Goal: Task Accomplishment & Management: Manage account settings

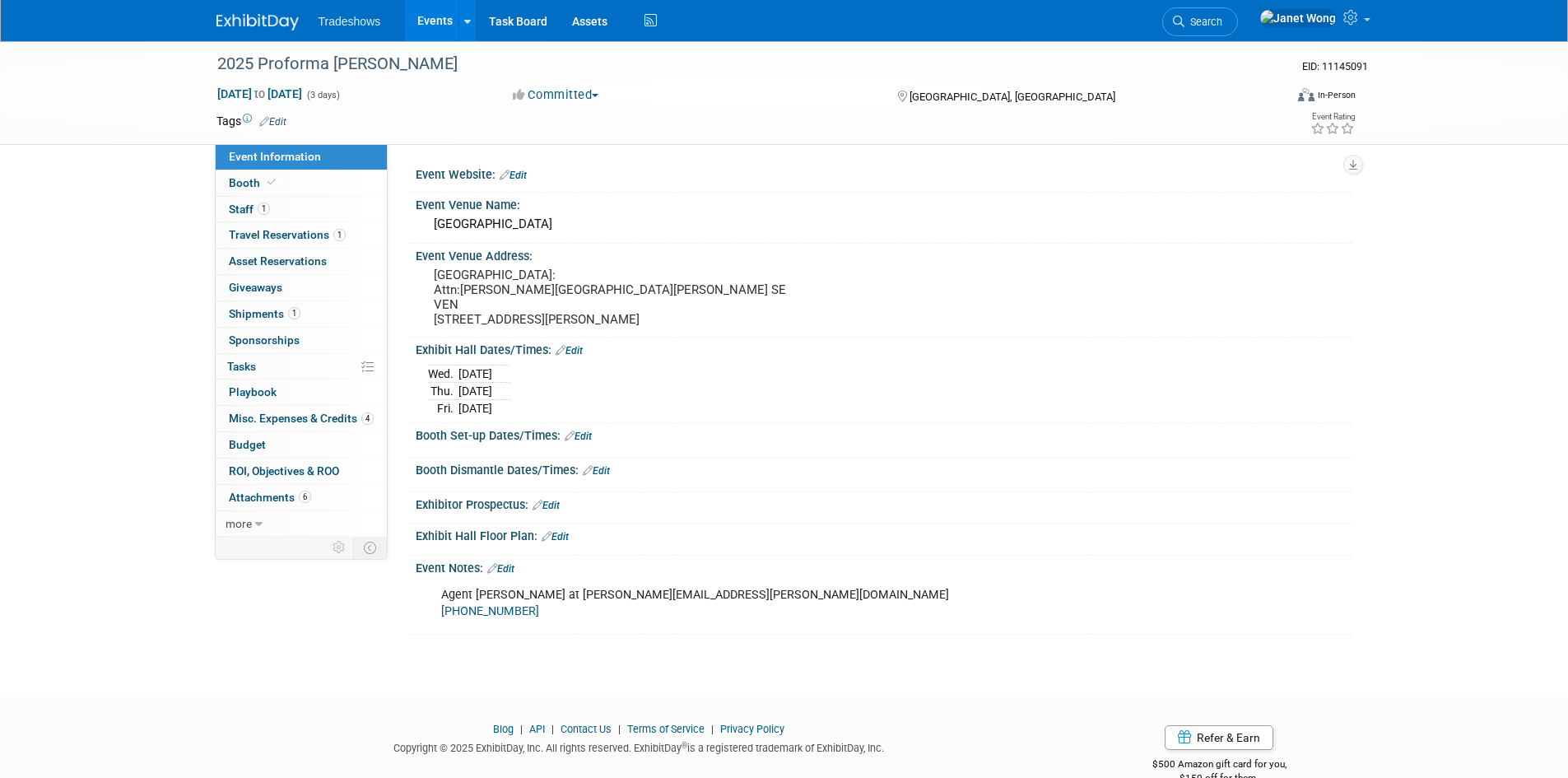
click at [434, 14] on link "Events" at bounding box center [435, 21] width 60 height 41
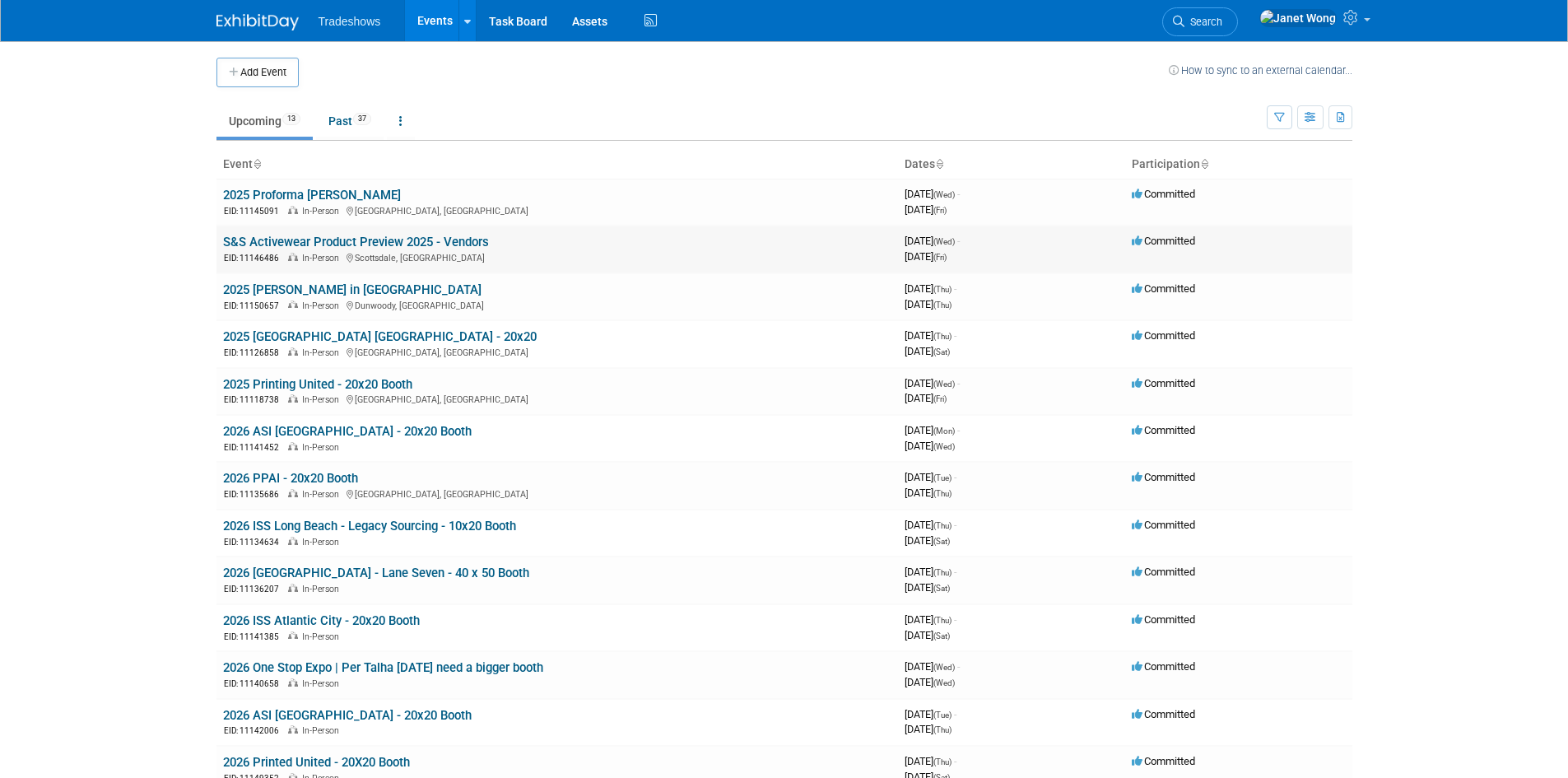
click at [332, 252] on div "EID: 11146486 In-Person Scottsdale, AZ" at bounding box center [557, 257] width 668 height 14
click at [336, 236] on link "S&S Activewear Product Preview 2025 - Vendors" at bounding box center [356, 242] width 266 height 15
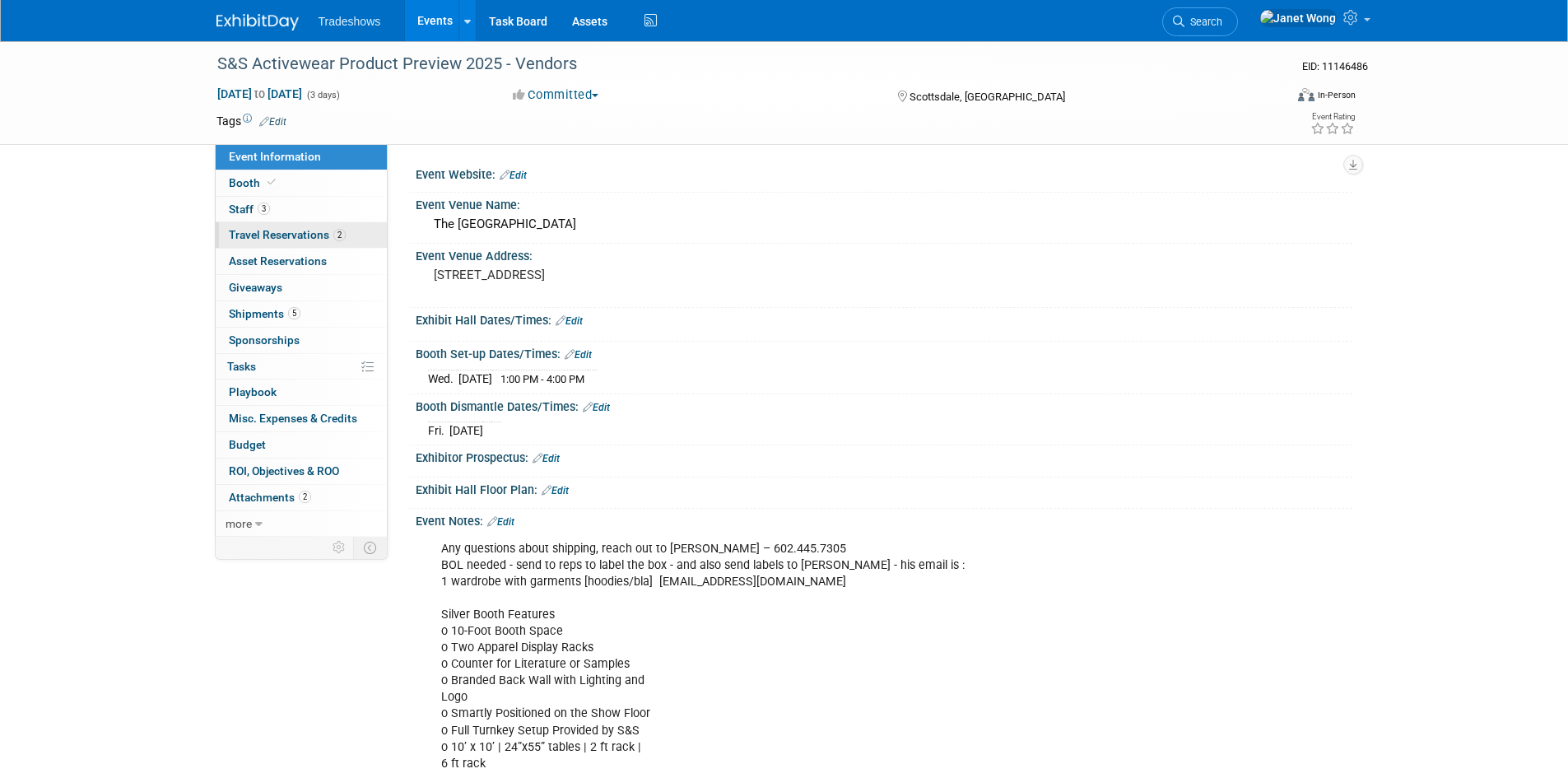
click at [301, 233] on span "Travel Reservations 2" at bounding box center [287, 234] width 117 height 13
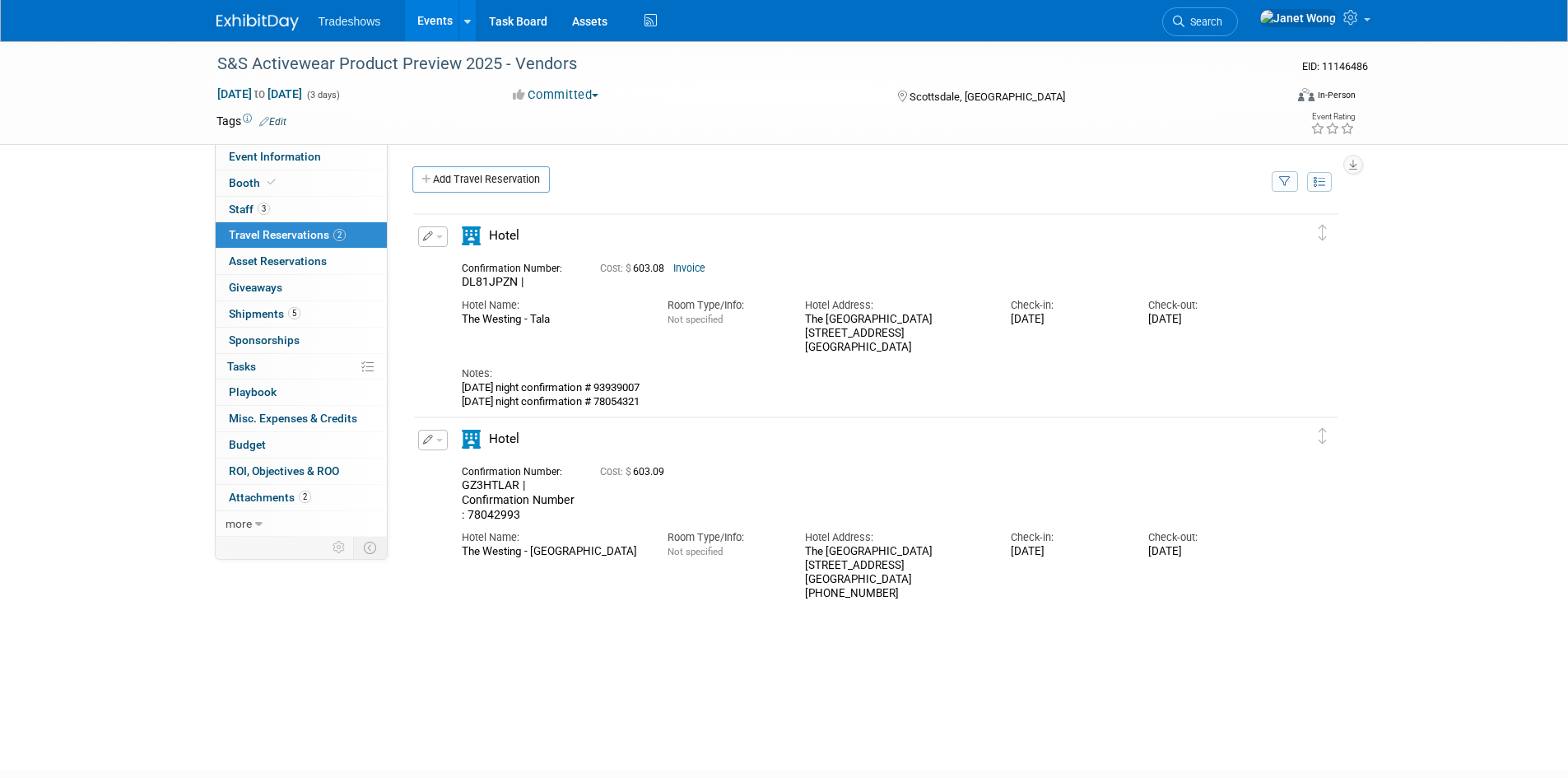
drag, startPoint x: 639, startPoint y: 414, endPoint x: 618, endPoint y: 390, distance: 31.9
click at [618, 390] on td "Delete Reservation DL81JPZN | Cost: $ 603.08 Invoice" at bounding box center [864, 313] width 900 height 199
drag, startPoint x: 620, startPoint y: 389, endPoint x: 638, endPoint y: 386, distance: 18.2
click at [638, 386] on div "wednesday night confirmation # 93939007 thursday night confirmation # 78054321" at bounding box center [862, 394] width 800 height 27
drag, startPoint x: 621, startPoint y: 390, endPoint x: 668, endPoint y: 383, distance: 47.5
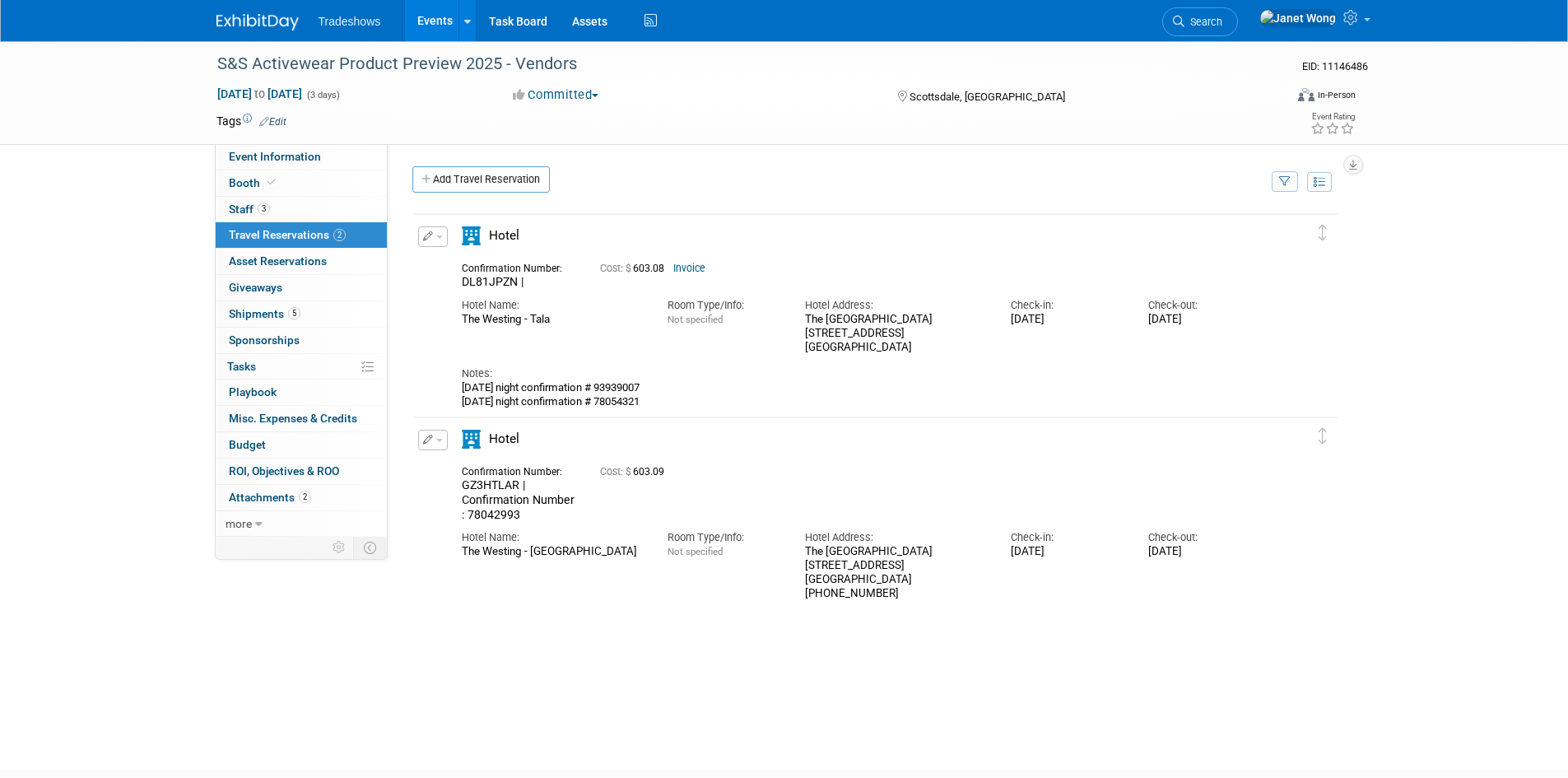
click at [668, 383] on div "wednesday night confirmation # 93939007 thursday night confirmation # 78054321" at bounding box center [862, 394] width 800 height 27
click at [430, 21] on link "Events" at bounding box center [435, 21] width 60 height 41
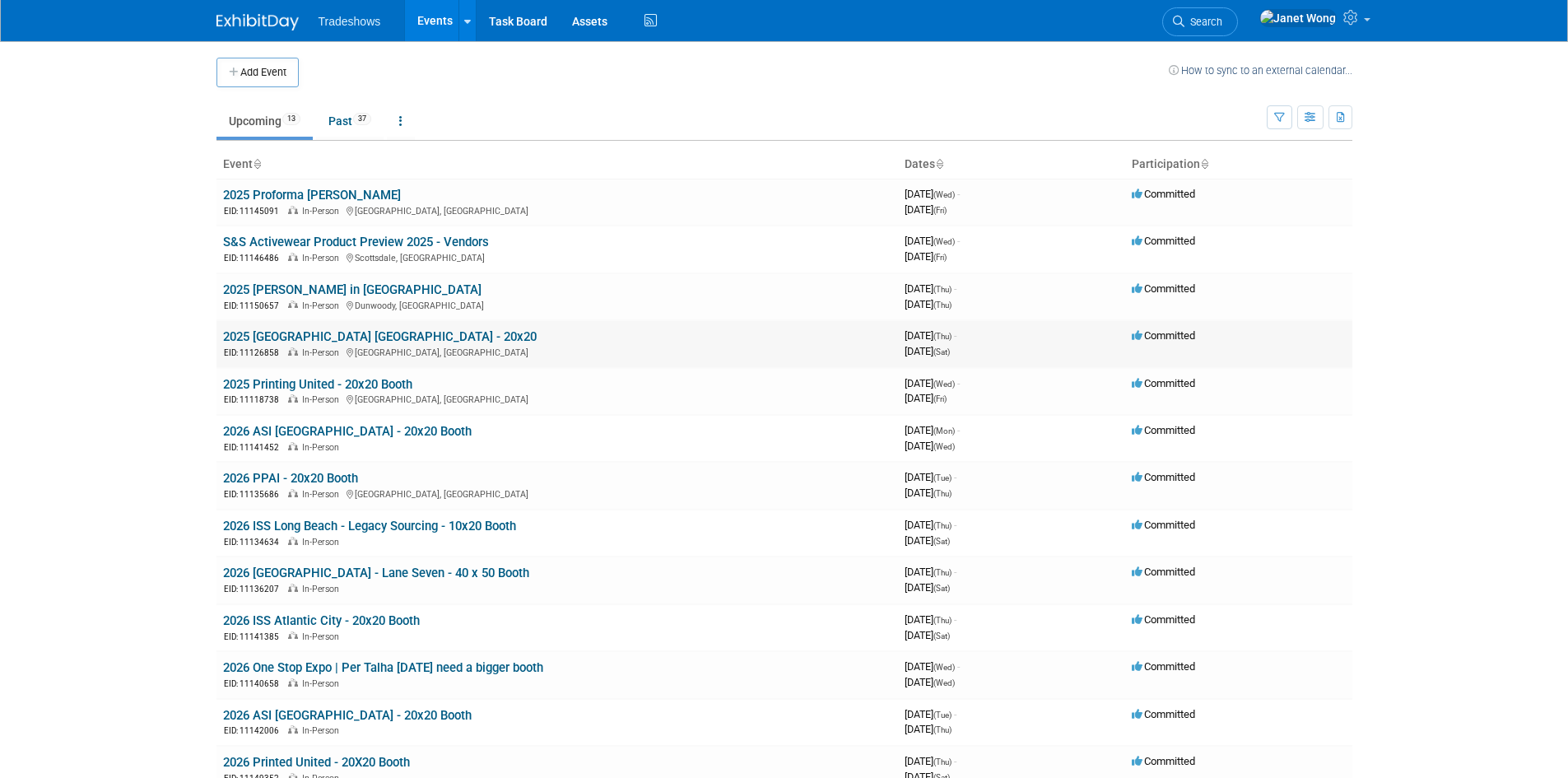
click at [306, 332] on link "2025 [GEOGRAPHIC_DATA] [GEOGRAPHIC_DATA] - 20x20" at bounding box center [379, 337] width 313 height 15
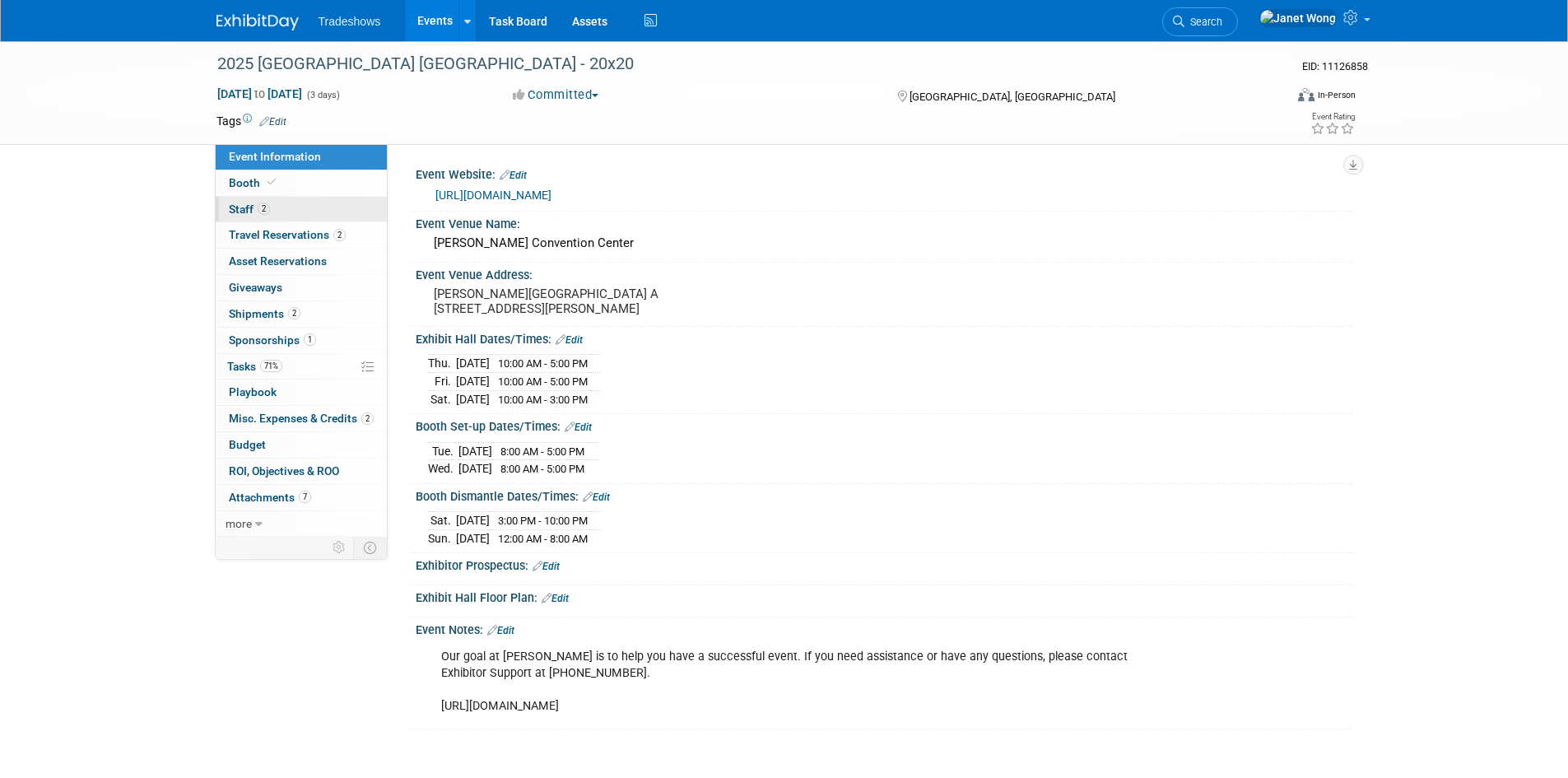
click at [302, 197] on link "2 Staff 2" at bounding box center [301, 209] width 171 height 25
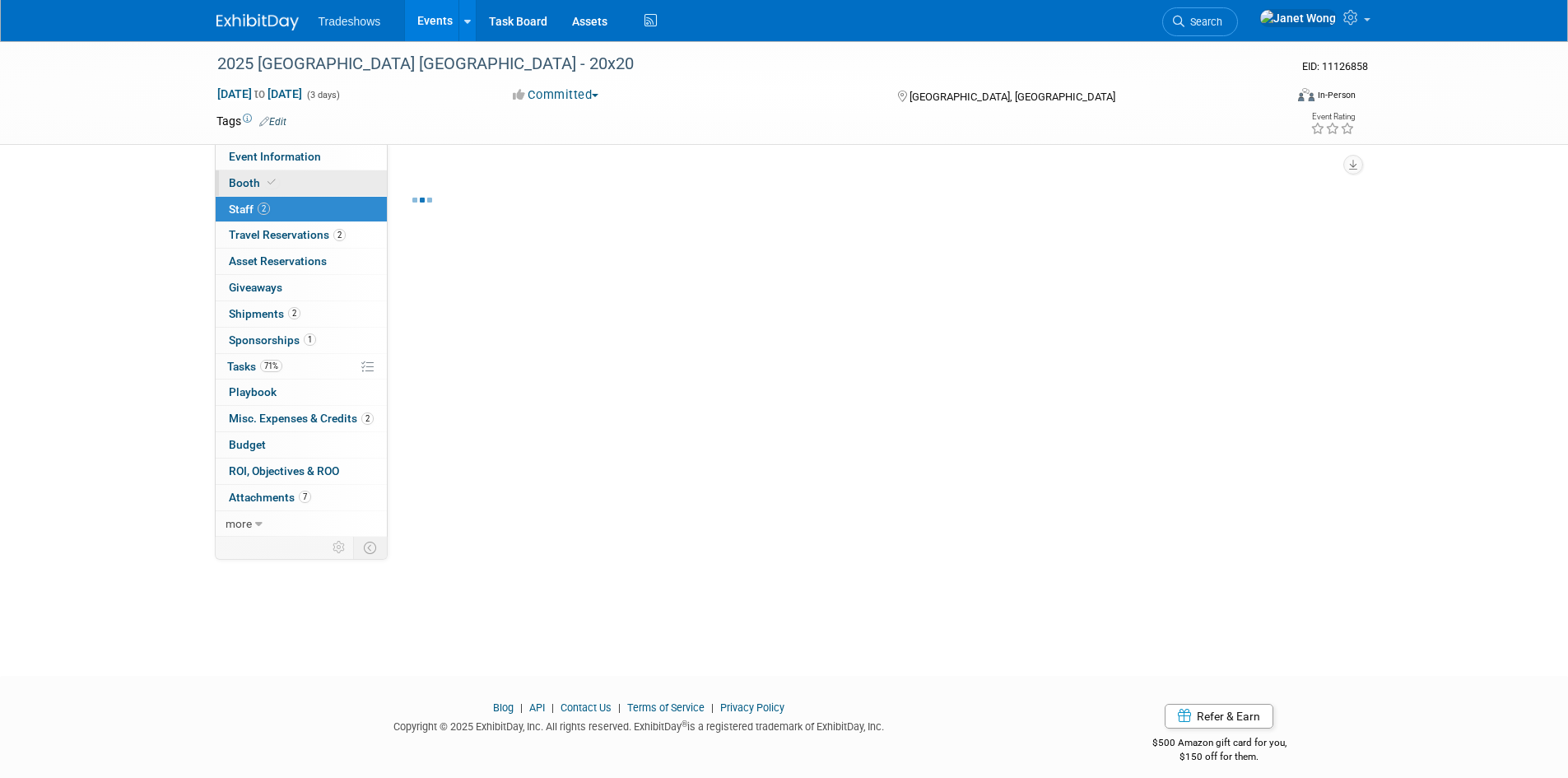
click at [305, 181] on link "Booth" at bounding box center [301, 183] width 171 height 25
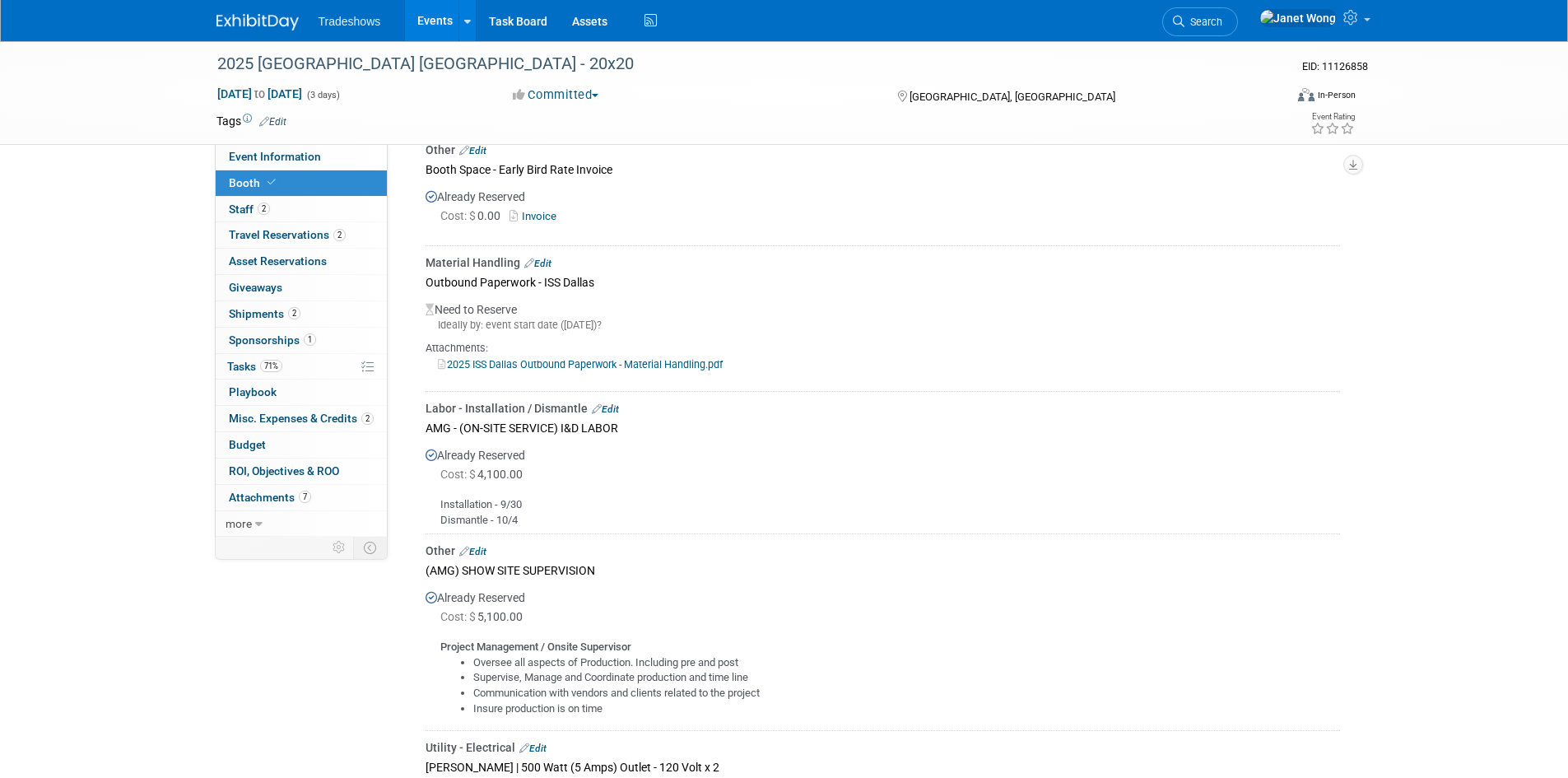
scroll to position [630, 0]
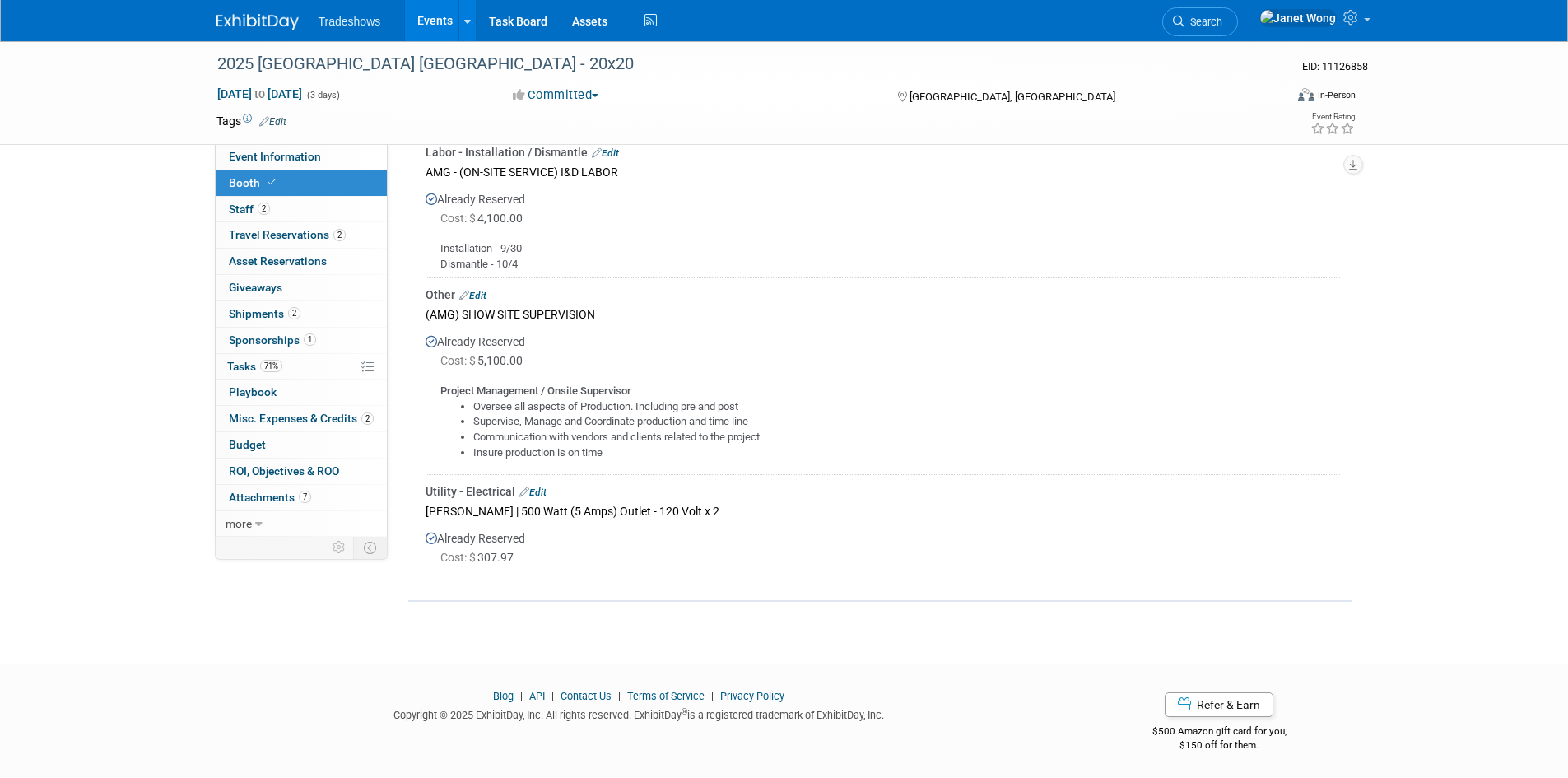
click at [536, 483] on div "Utility - Electrical Edit" at bounding box center [883, 490] width 915 height 16
click at [536, 491] on link "Edit" at bounding box center [533, 492] width 27 height 11
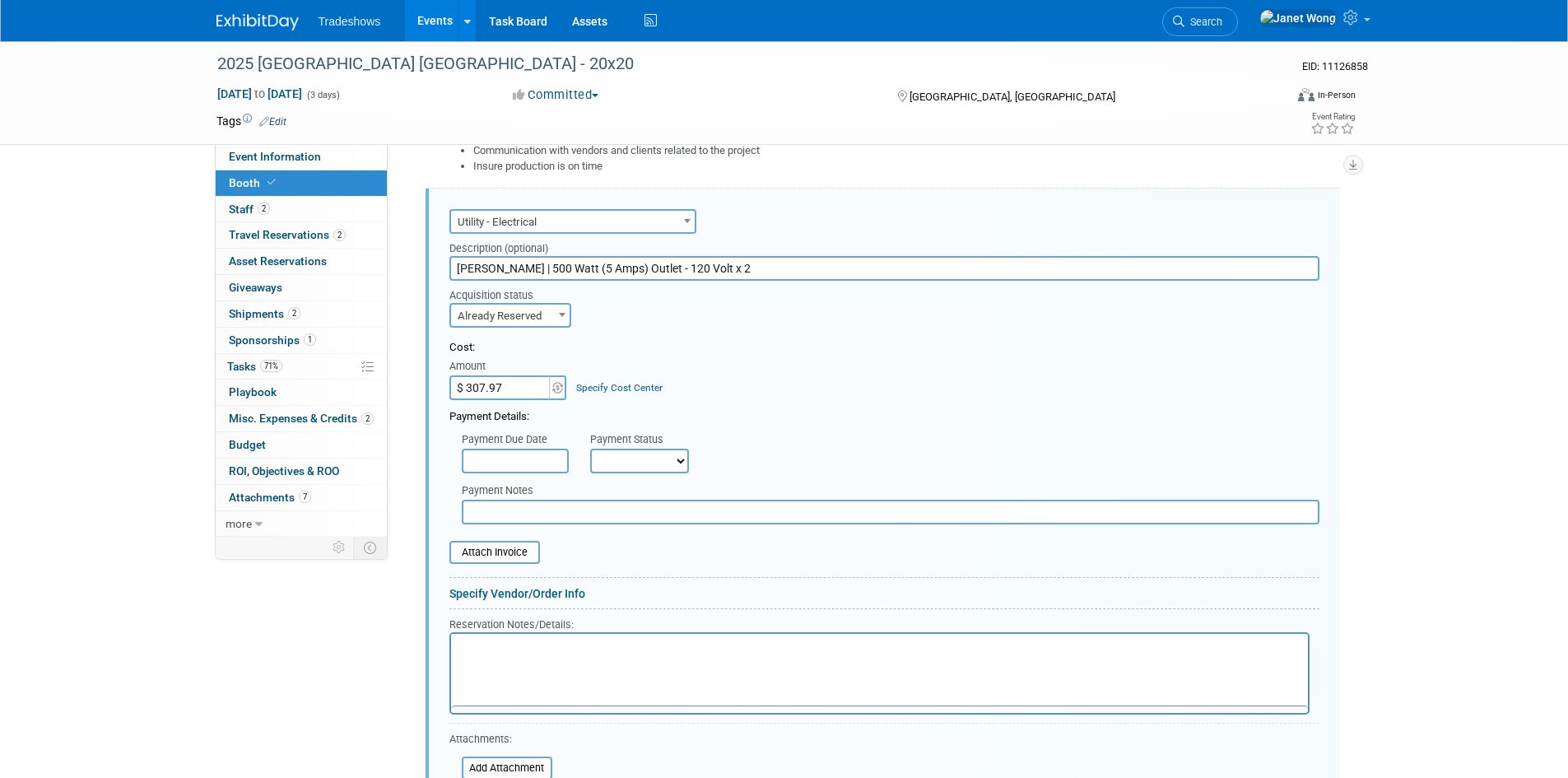
scroll to position [0, 0]
click at [514, 555] on input "file" at bounding box center [440, 551] width 196 height 20
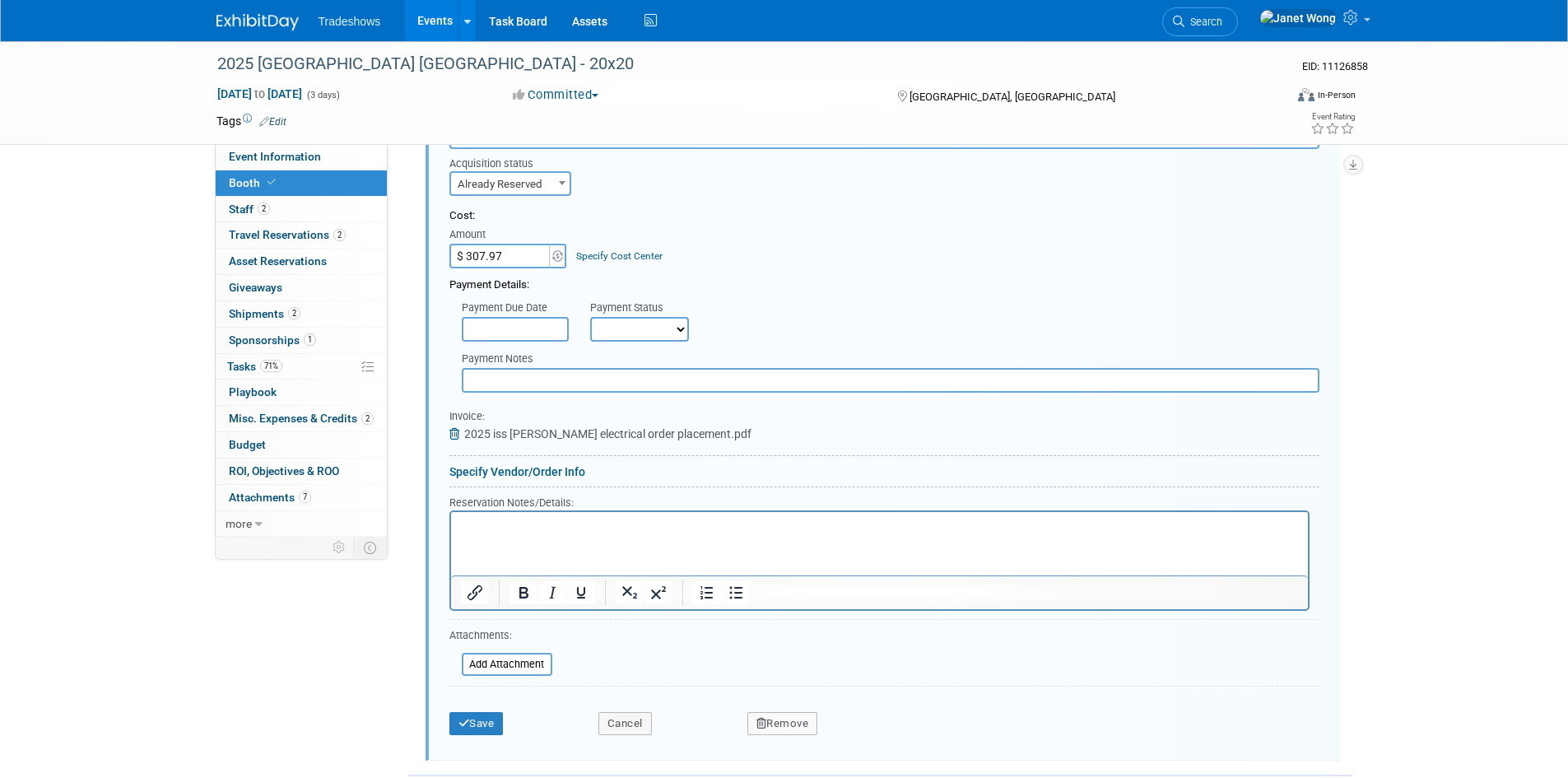
scroll to position [1224, 0]
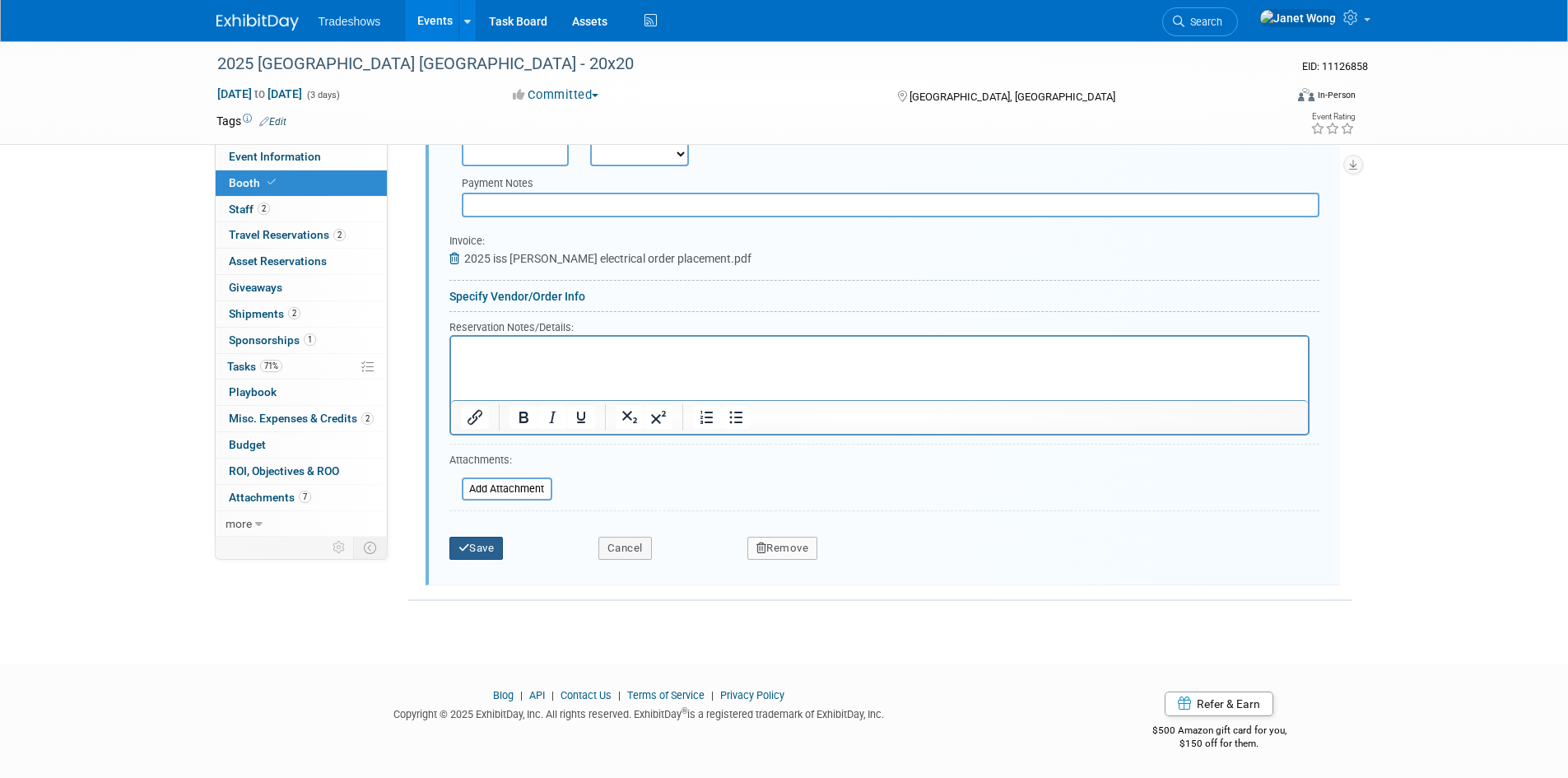
click at [495, 555] on button "Save" at bounding box center [477, 548] width 55 height 23
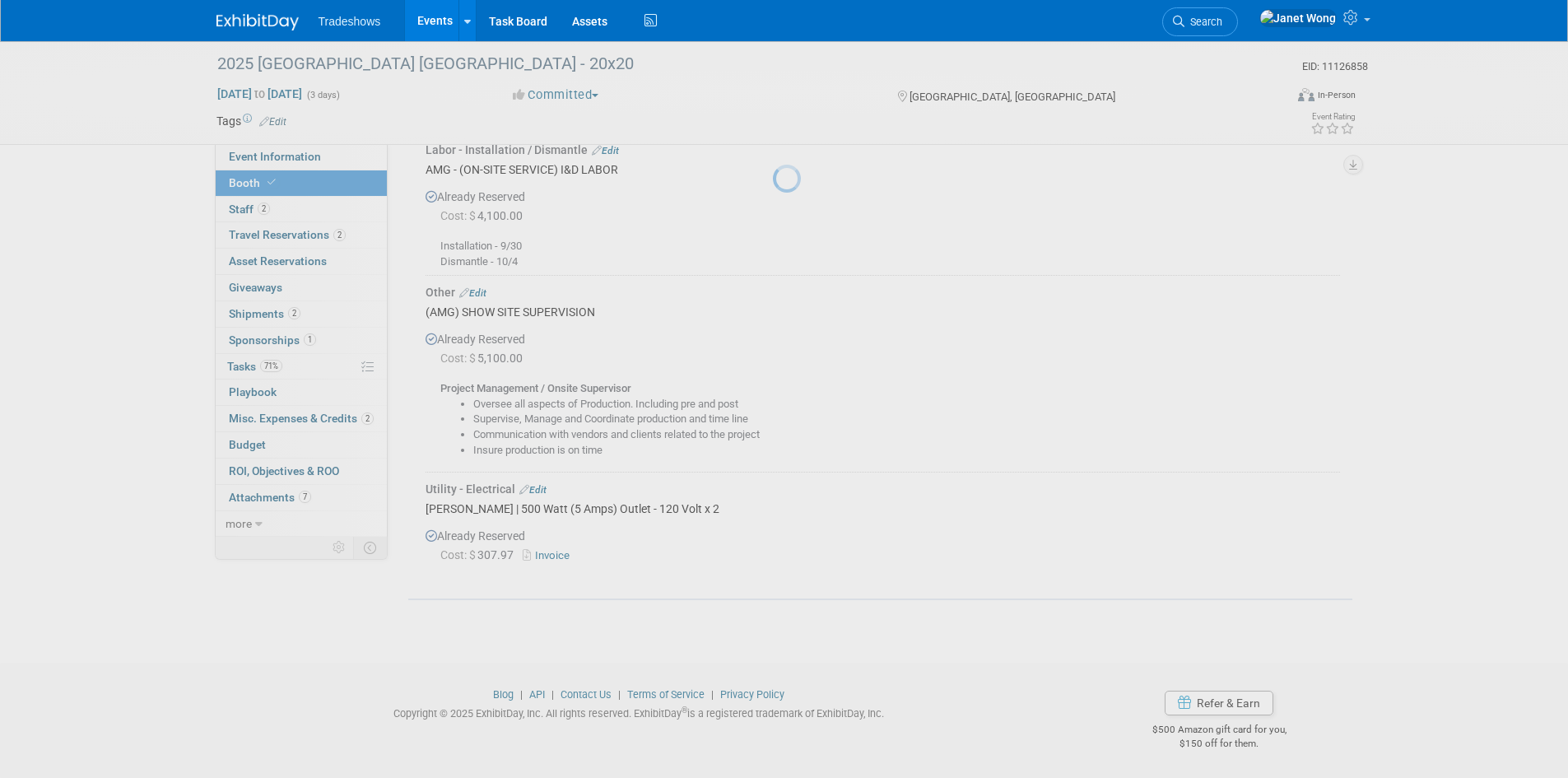
scroll to position [630, 0]
